Goal: Task Accomplishment & Management: Manage account settings

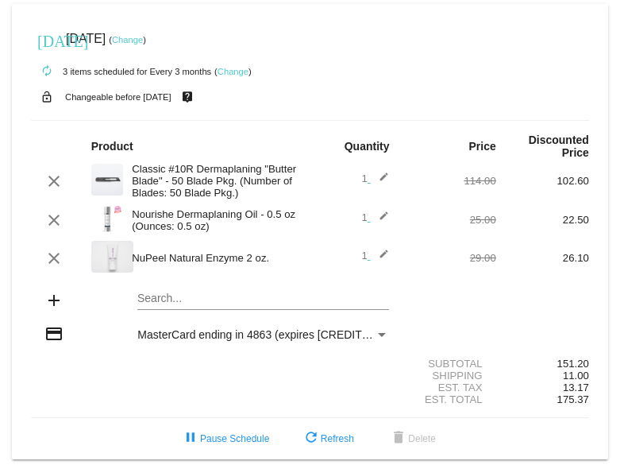
scroll to position [16, 0]
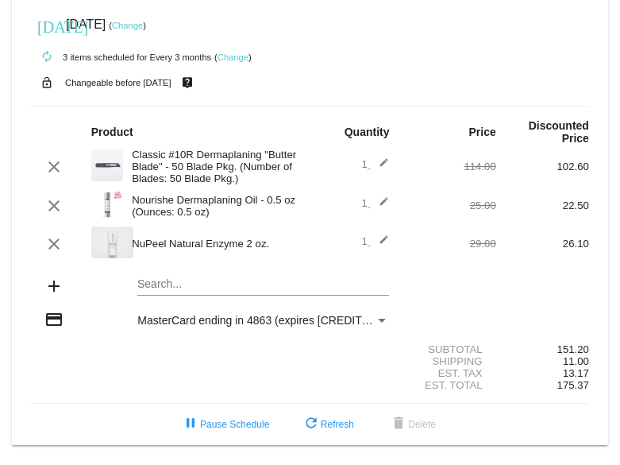
click at [376, 324] on div "Payment Method" at bounding box center [382, 320] width 14 height 13
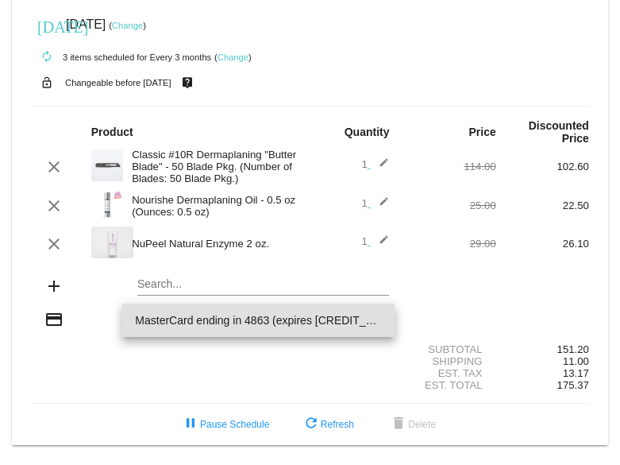
click at [56, 329] on div at bounding box center [310, 232] width 620 height 465
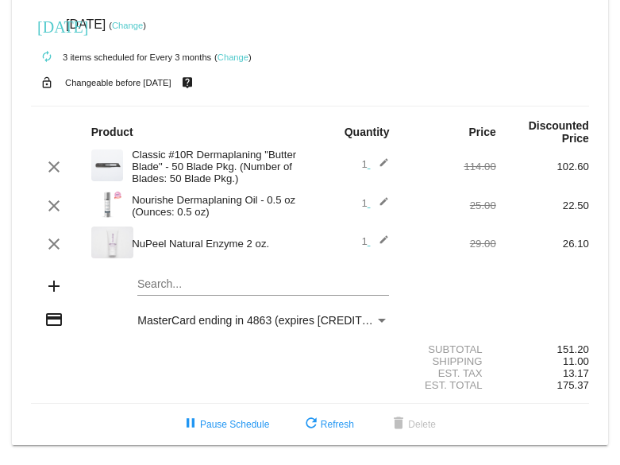
scroll to position [0, 0]
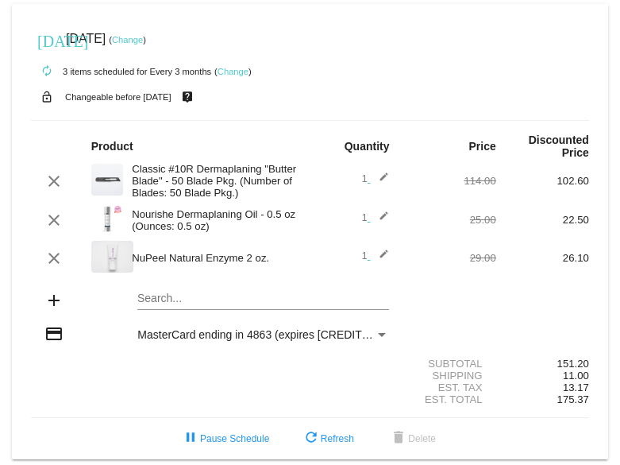
scroll to position [16, 0]
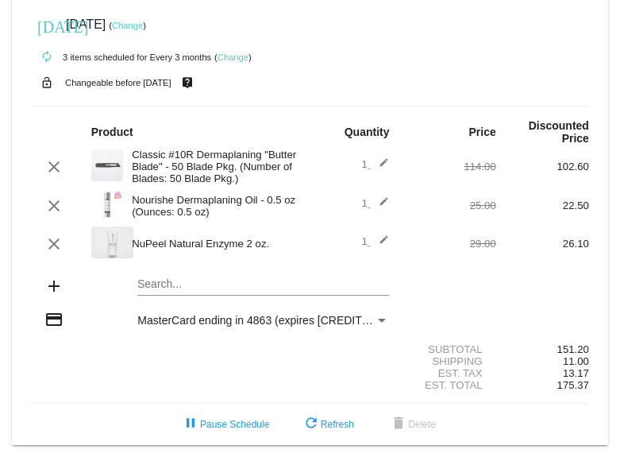
click at [171, 289] on mat-card "today Sep 15 2025 ( Change ) autorenew 3 items scheduled for Every 3 months ( C…" at bounding box center [310, 217] width 596 height 455
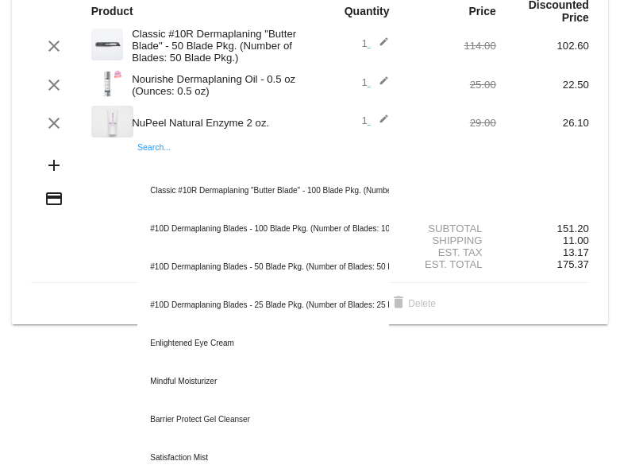
scroll to position [140, 0]
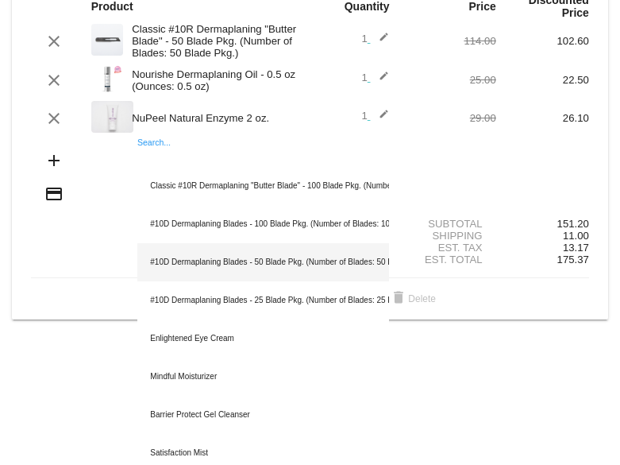
click at [235, 268] on div "#10D Dermaplaning Blades - 50 Blade Pkg. (Number of Blades: 50 Blade Pkg.)" at bounding box center [263, 262] width 252 height 38
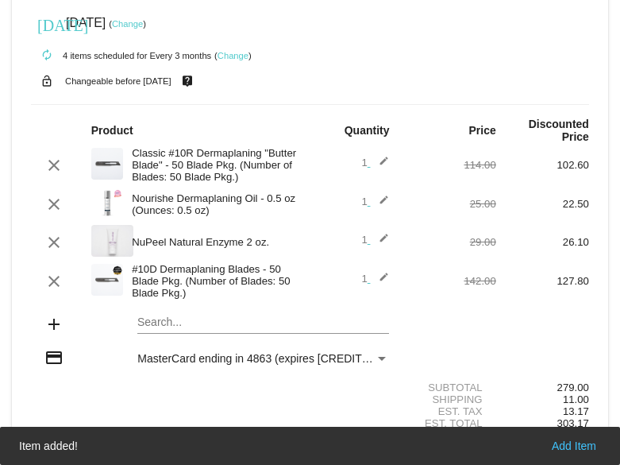
scroll to position [56, 0]
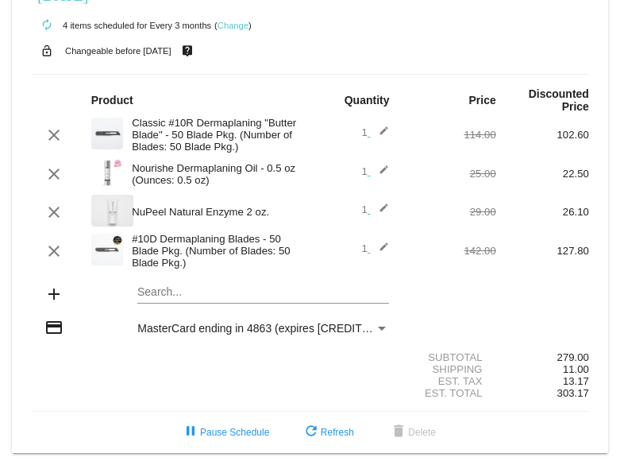
scroll to position [56, 0]
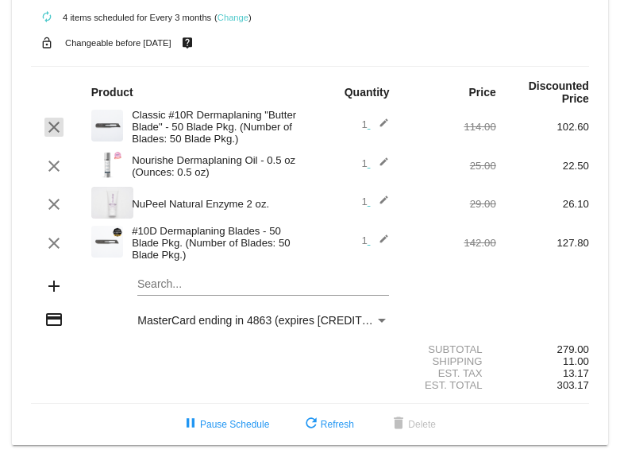
click at [53, 127] on mat-icon "clear" at bounding box center [53, 127] width 19 height 19
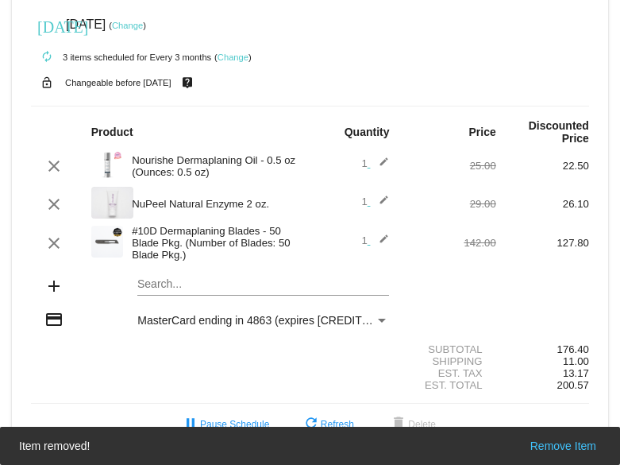
scroll to position [16, 0]
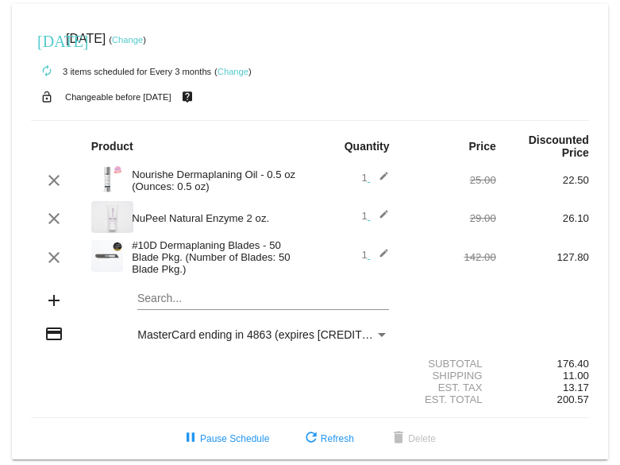
scroll to position [16, 0]
